Goal: Navigation & Orientation: Find specific page/section

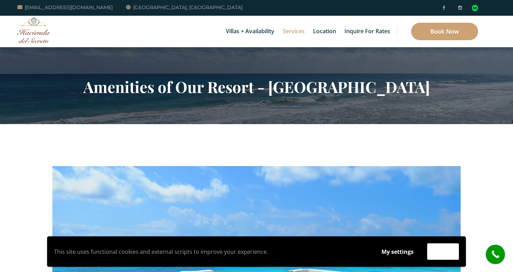
click at [35, 34] on img at bounding box center [33, 29] width 33 height 25
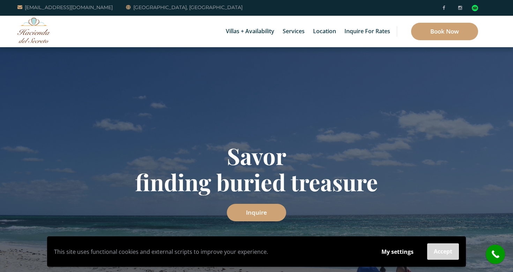
click at [445, 252] on button "Accept" at bounding box center [443, 251] width 32 height 16
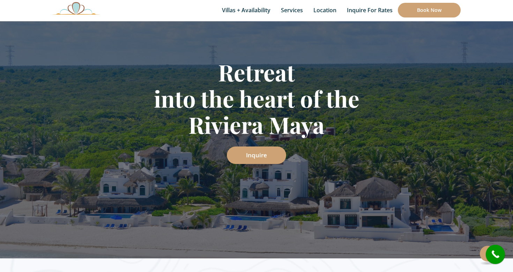
scroll to position [90, 0]
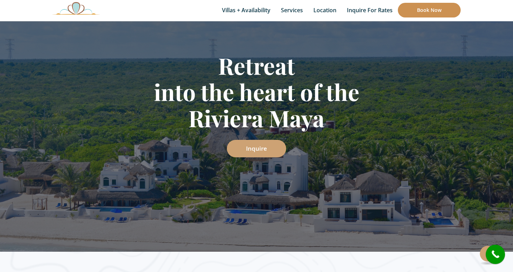
click at [432, 9] on link "Book Now" at bounding box center [429, 10] width 63 height 15
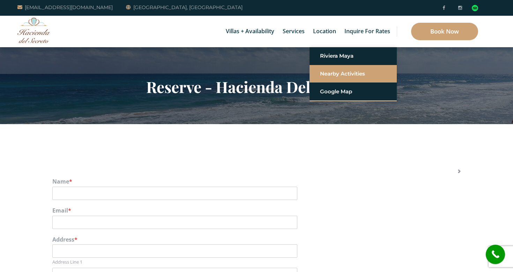
click at [331, 74] on link "Nearby Activities" at bounding box center [353, 73] width 66 height 13
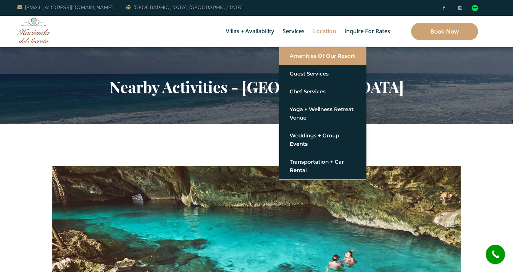
click at [308, 60] on link "Amenities of Our Resort" at bounding box center [323, 56] width 66 height 13
